Goal: Information Seeking & Learning: Learn about a topic

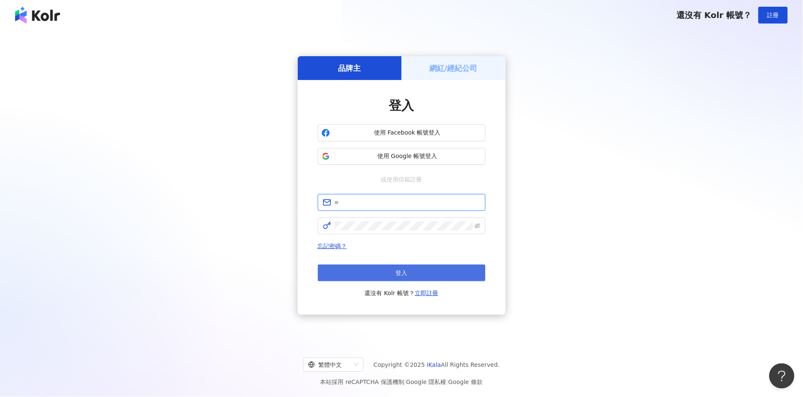
type input "**********"
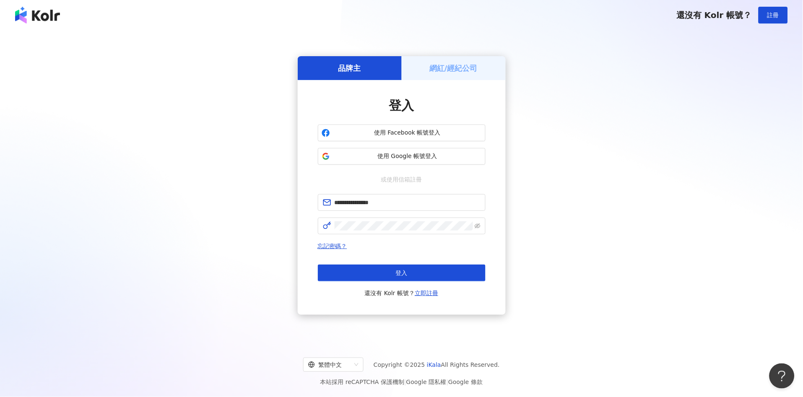
click at [399, 265] on button "登入" at bounding box center [402, 273] width 168 height 17
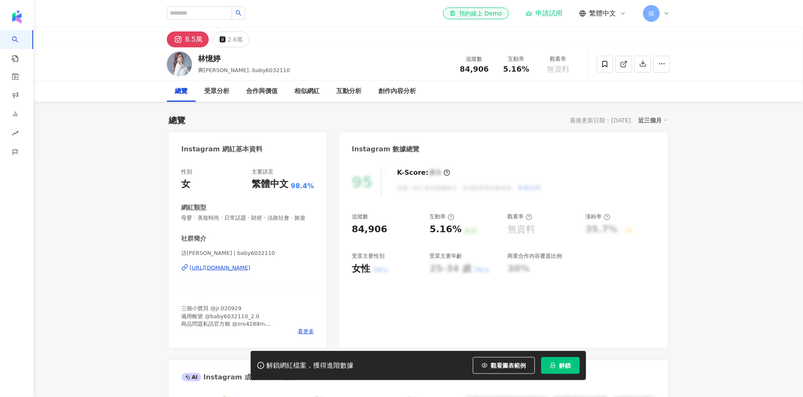
click at [506, 367] on span "觀看圖表範例" at bounding box center [508, 365] width 35 height 7
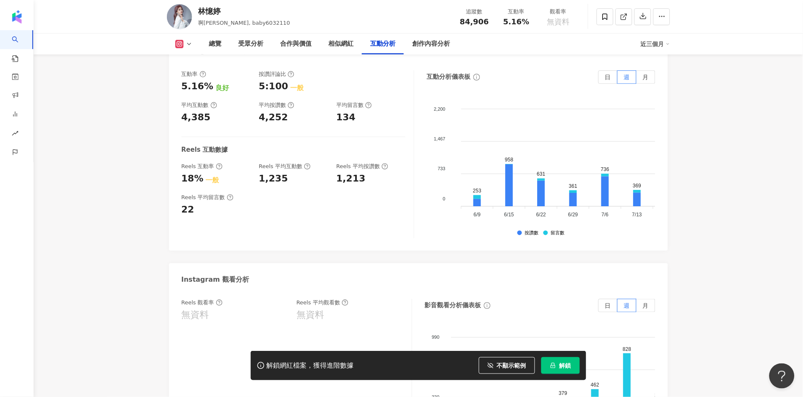
scroll to position [1770, 0]
